Goal: Task Accomplishment & Management: Use online tool/utility

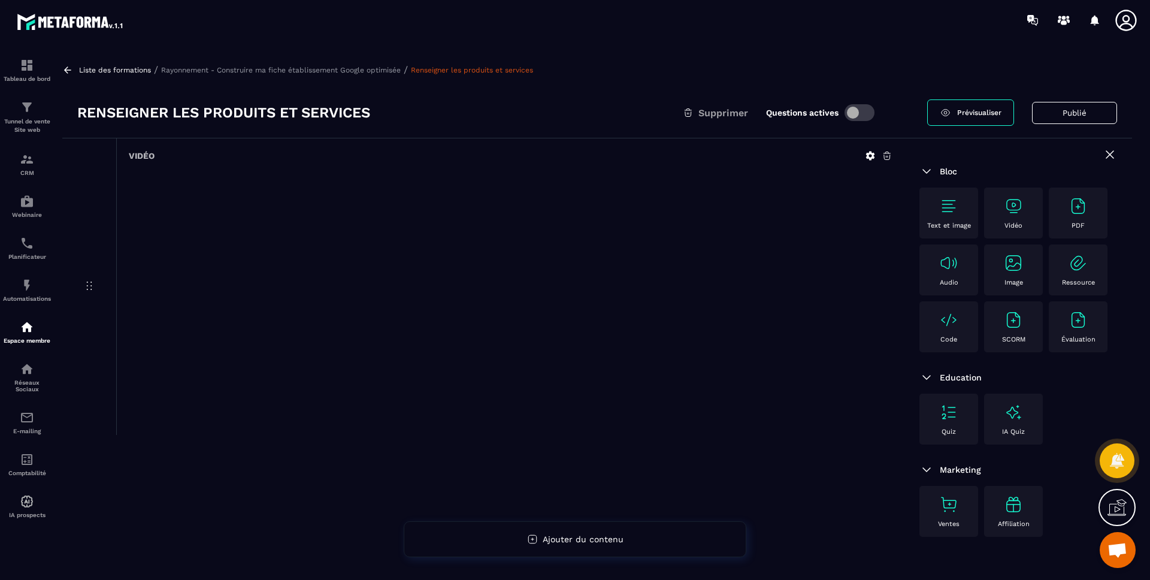
click at [783, 80] on div "Liste des formations / Rayonnement - Construire ma fiche établissement Google o…" at bounding box center [596, 313] width 1081 height 523
click at [1101, 152] on div at bounding box center [1018, 155] width 198 height 17
click at [1108, 153] on icon at bounding box center [1109, 154] width 7 height 7
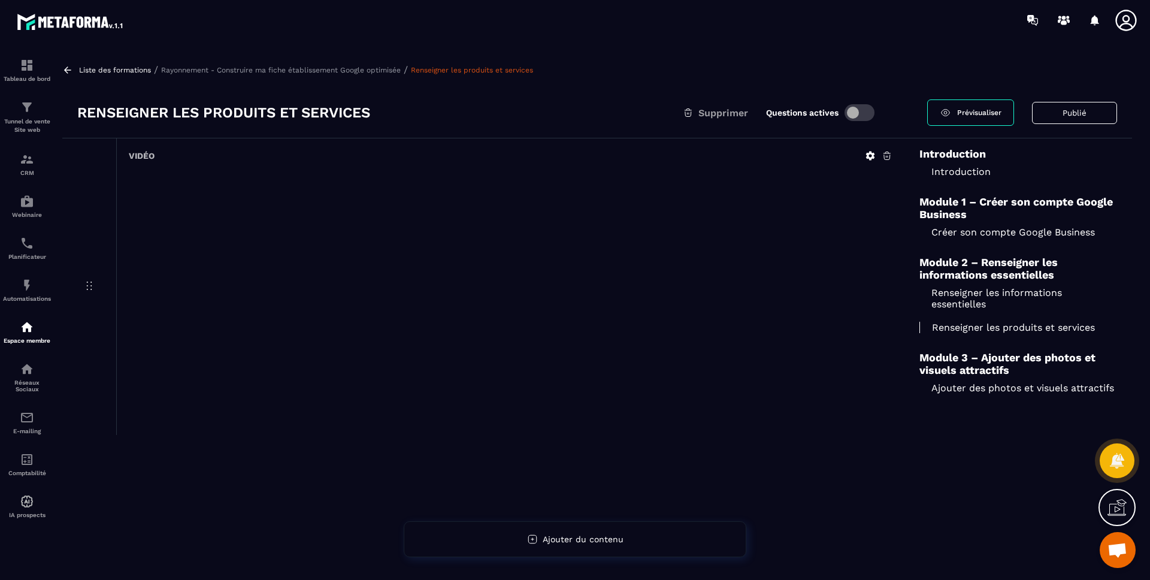
click at [997, 387] on p "Ajouter des photos et visuels attractifs" at bounding box center [1018, 387] width 198 height 11
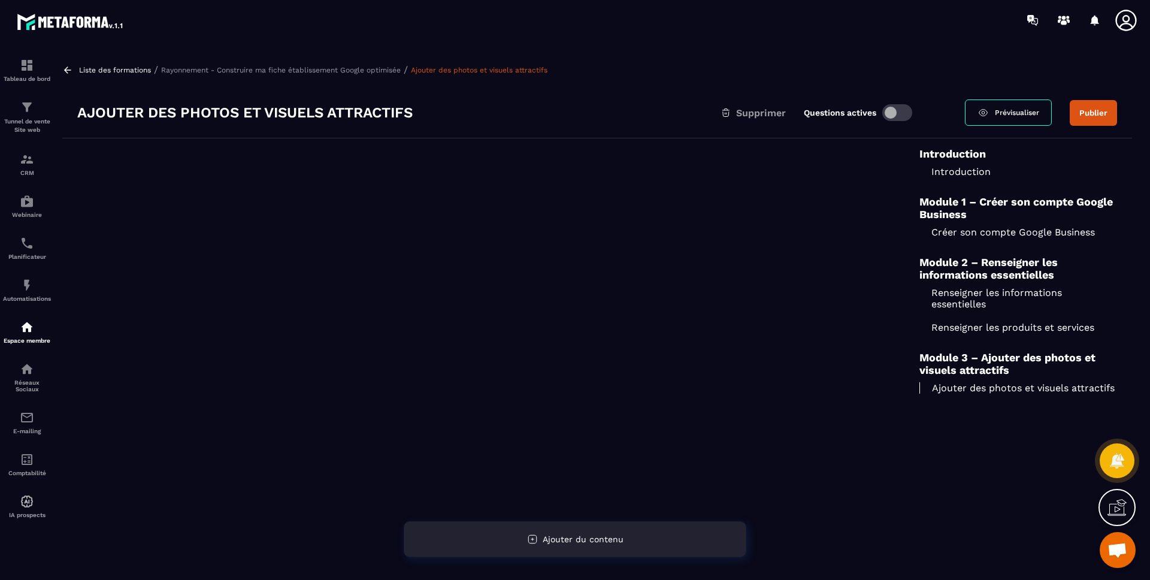
click at [591, 540] on span "Ajouter du contenu" at bounding box center [583, 539] width 81 height 10
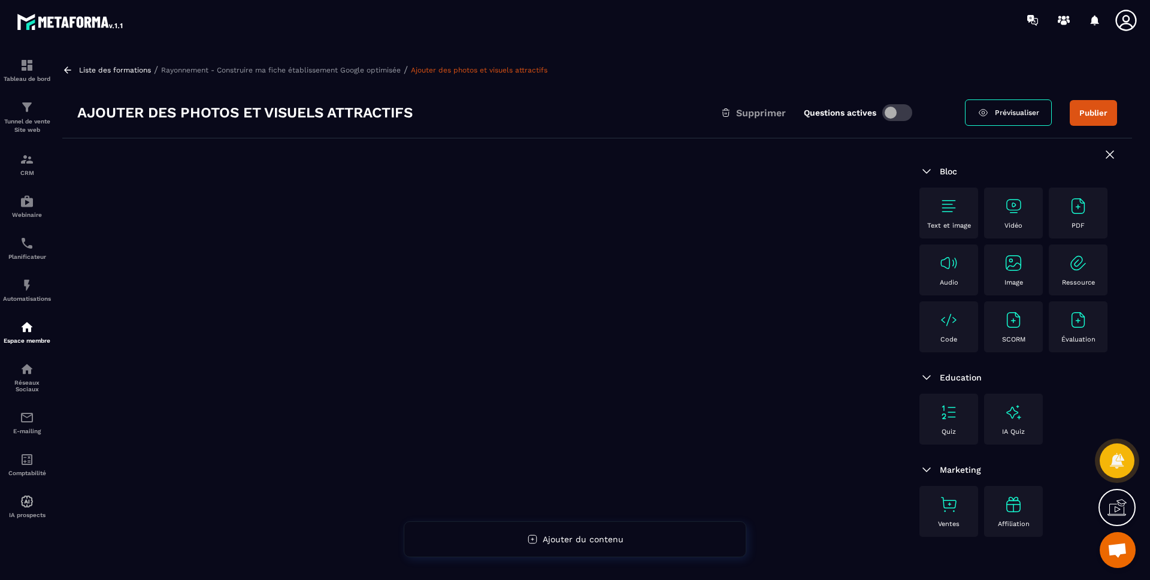
click at [1010, 209] on img at bounding box center [1013, 205] width 19 height 19
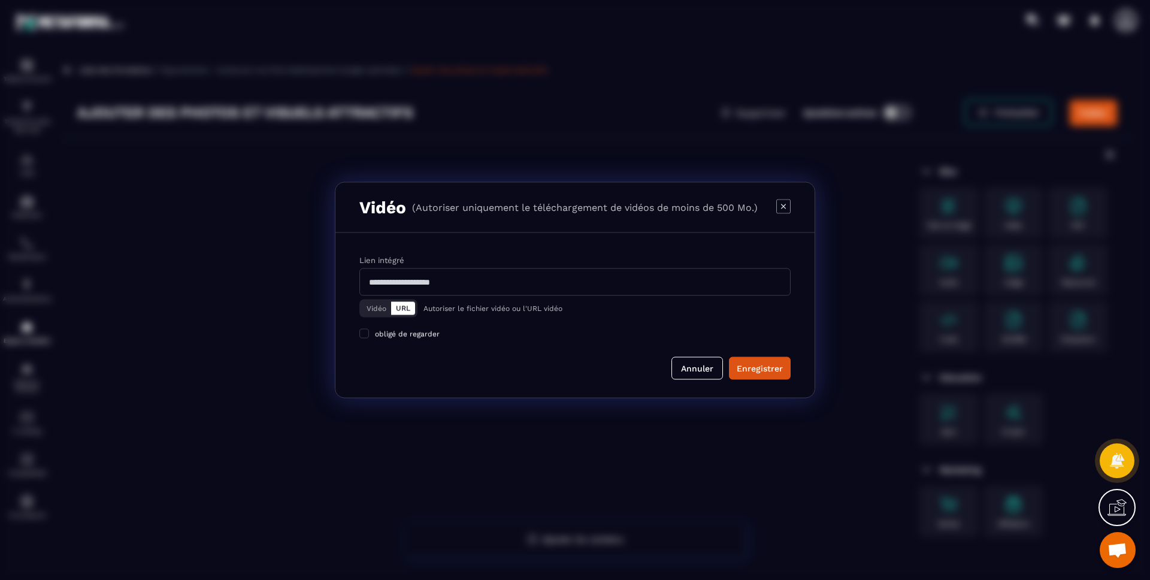
click at [537, 284] on input "Modal window" at bounding box center [574, 282] width 431 height 28
paste input "**********"
type input "**********"
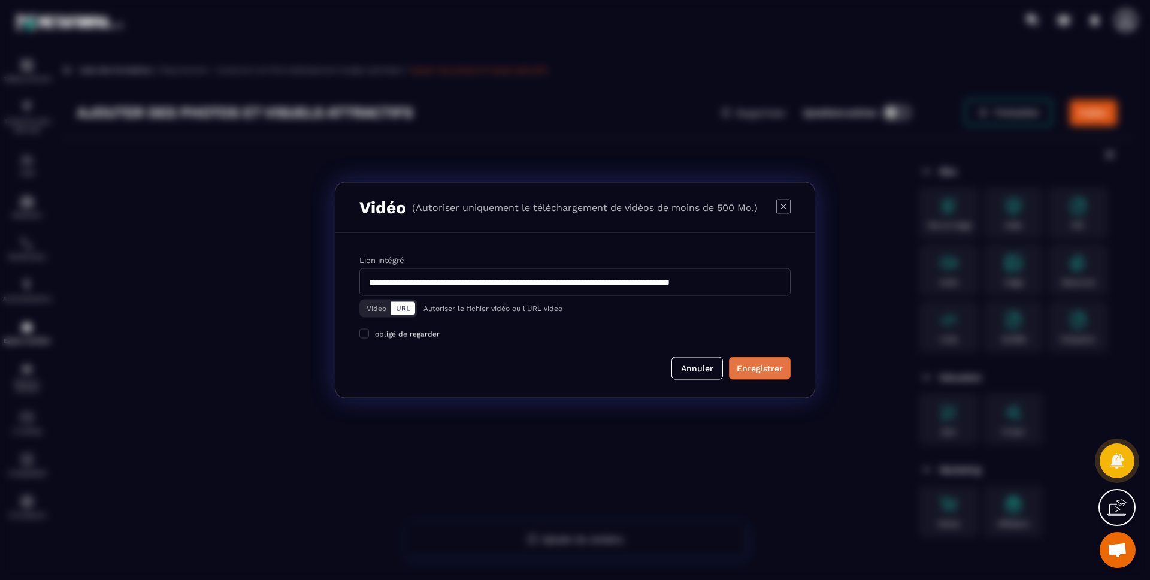
click at [750, 359] on button "Enregistrer" at bounding box center [760, 368] width 62 height 23
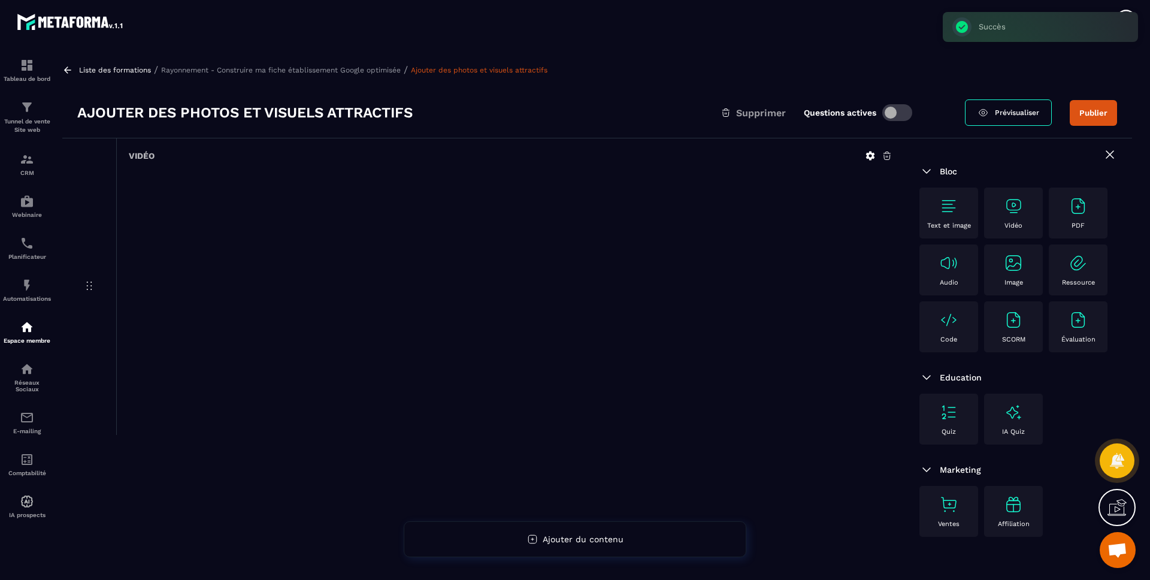
click at [1094, 113] on button "Publier" at bounding box center [1092, 113] width 47 height 26
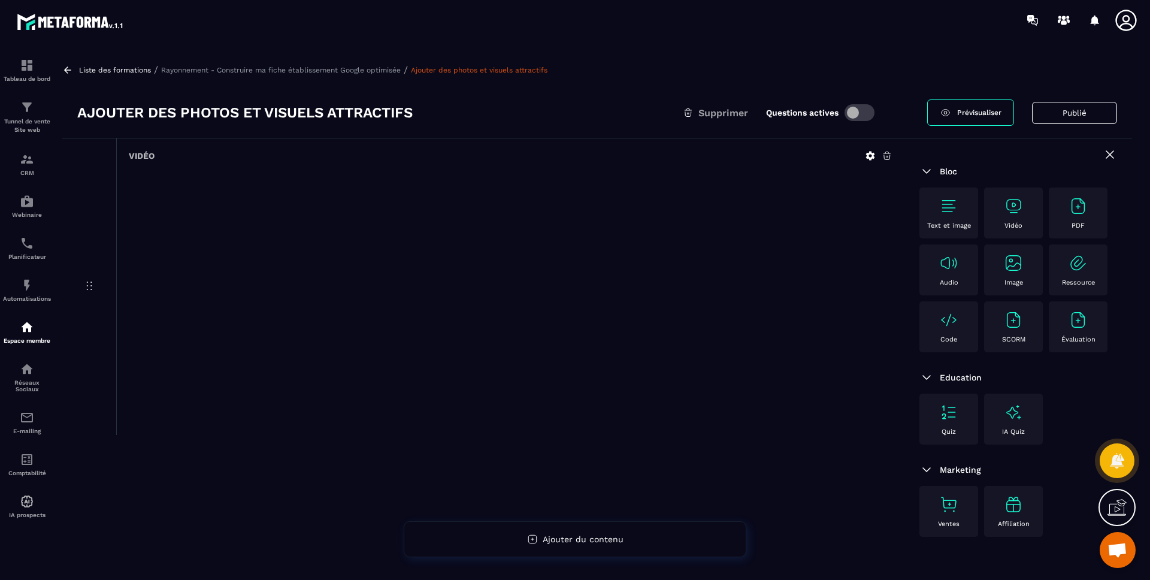
click at [333, 71] on p "Rayonnement - Construire ma fiche établissement Google optimisée" at bounding box center [281, 70] width 240 height 8
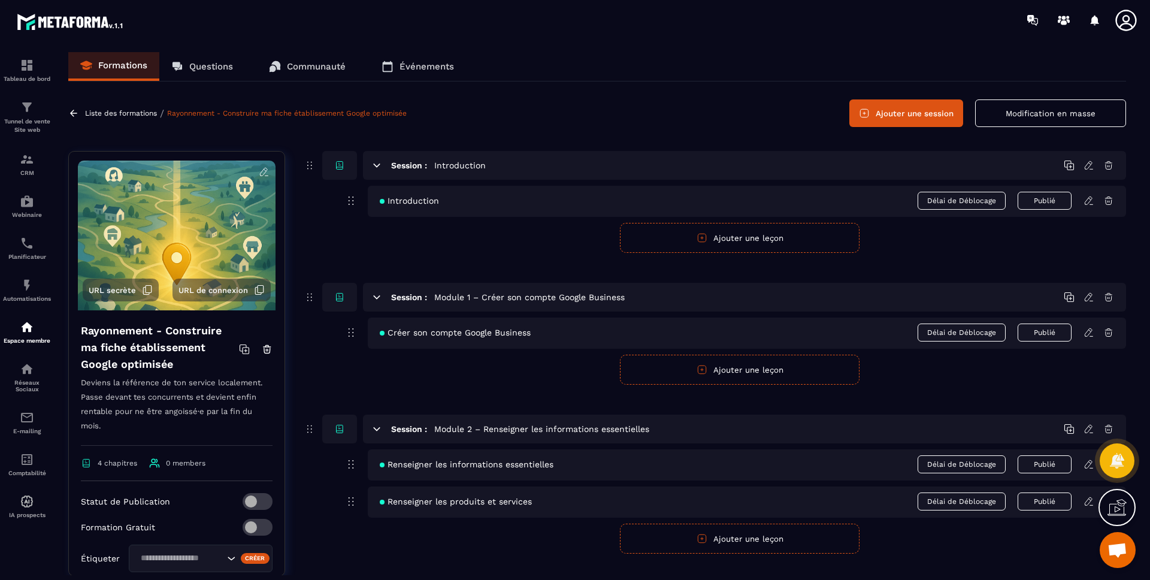
click at [547, 108] on div "Liste des formations / Rayonnement - Construire ma fiche établissement Google o…" at bounding box center [597, 113] width 1058 height 28
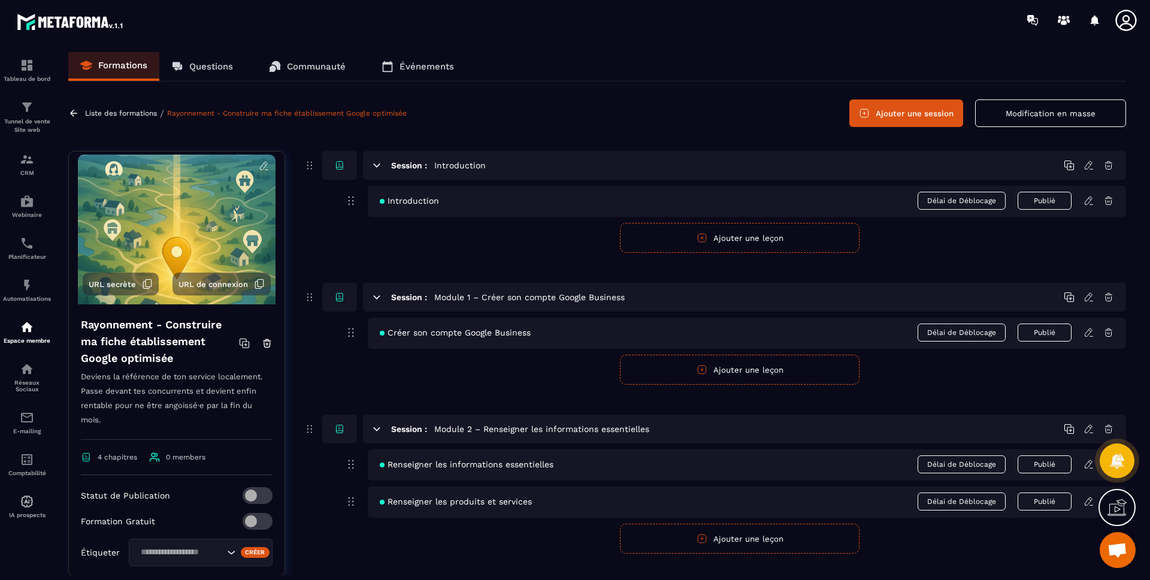
scroll to position [21, 0]
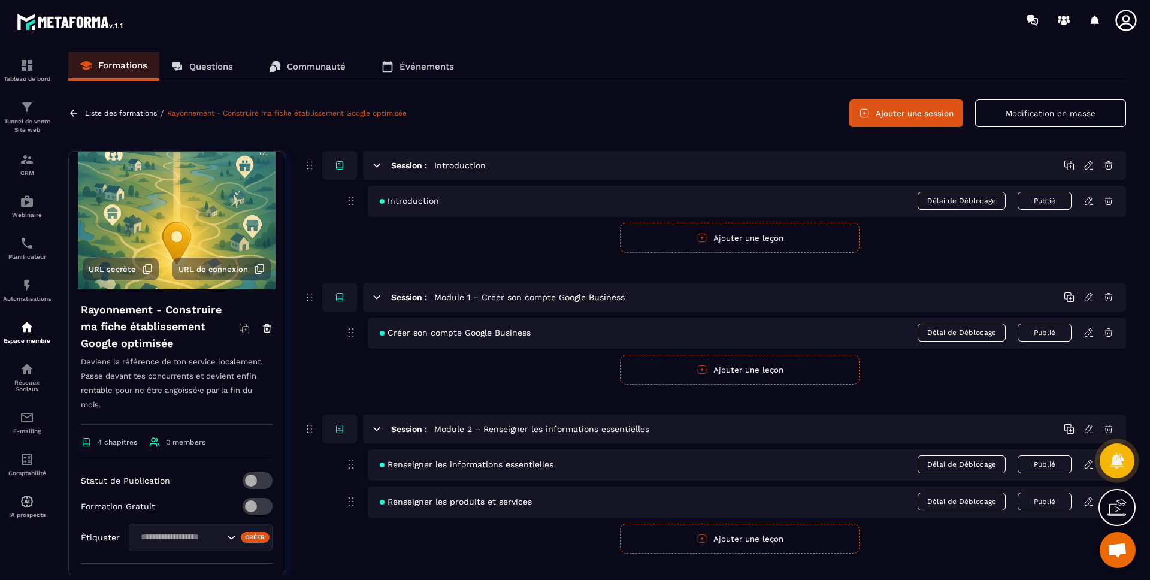
click at [206, 371] on p "Deviens la référence de ton service localement. Passe devant tes concurrents et…" at bounding box center [177, 390] width 192 height 70
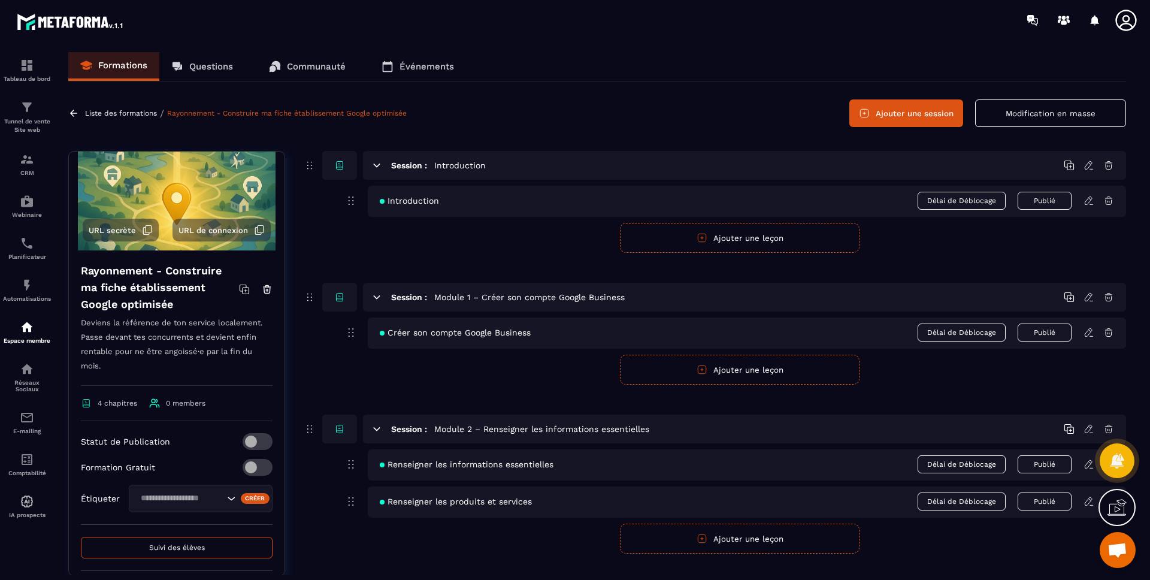
scroll to position [139, 0]
